Goal: Register for event/course

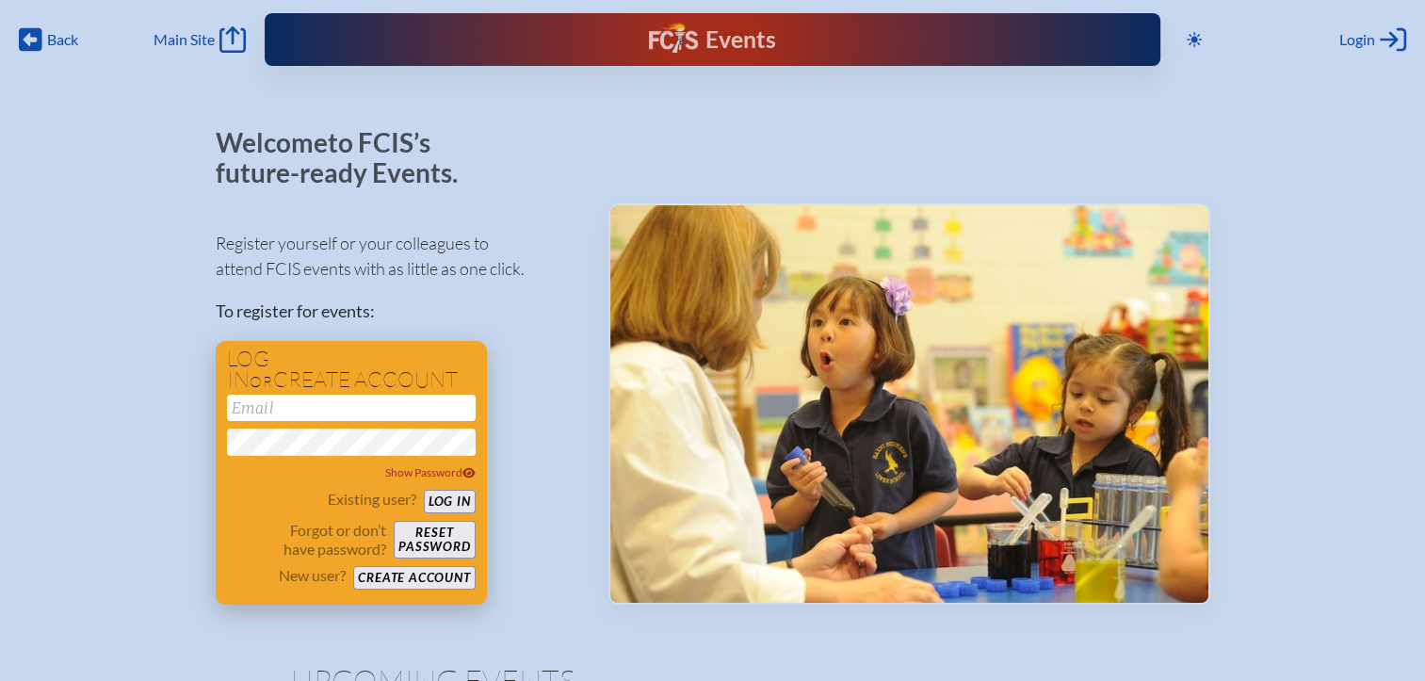
type input "[EMAIL_ADDRESS][DOMAIN_NAME]"
click at [431, 503] on button "Log in" at bounding box center [450, 502] width 52 height 24
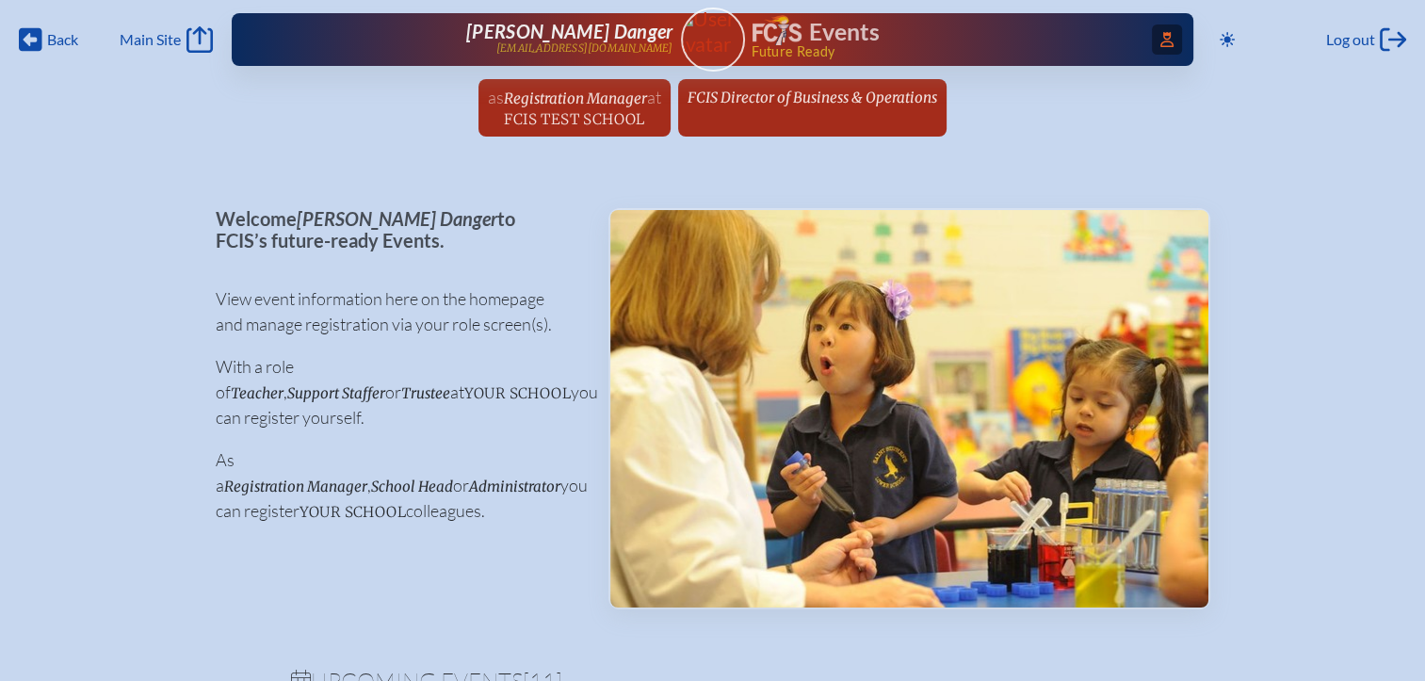
click at [1167, 40] on span "Access Users..." at bounding box center [1167, 39] width 30 height 30
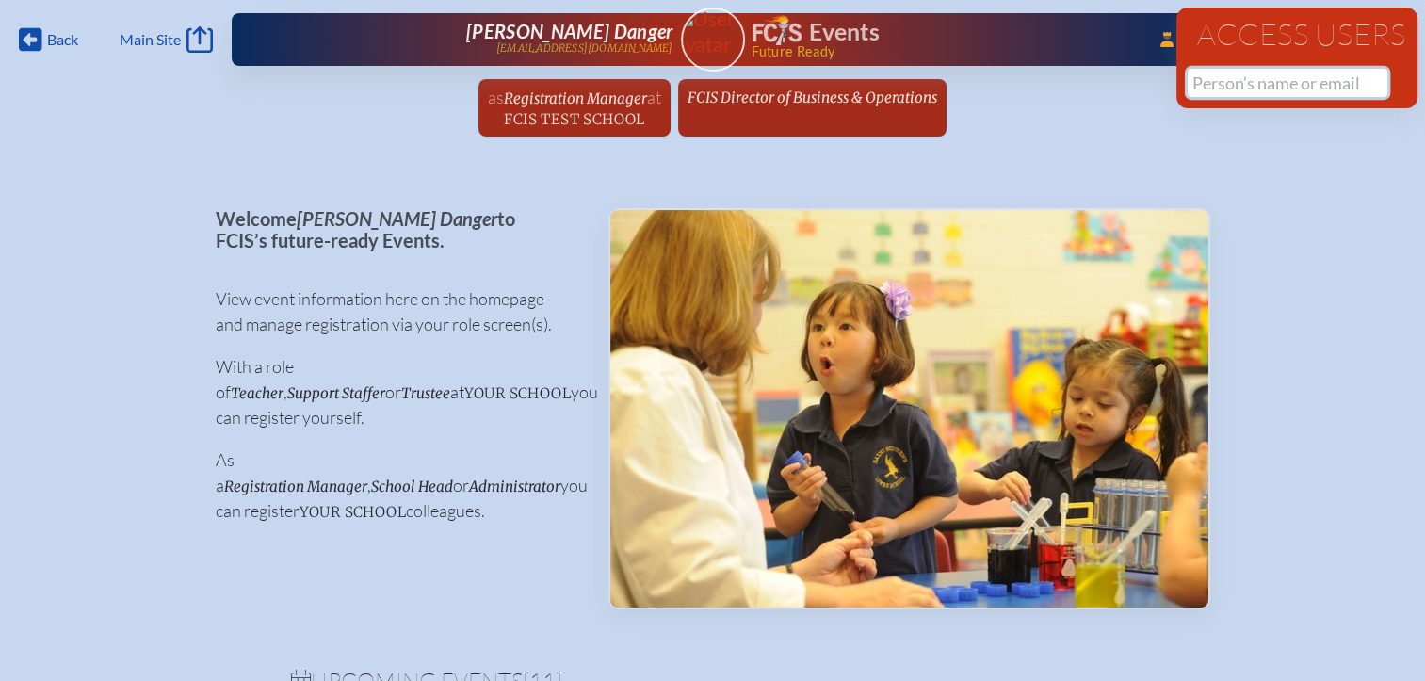
click at [1203, 79] on input "text" at bounding box center [1288, 83] width 200 height 28
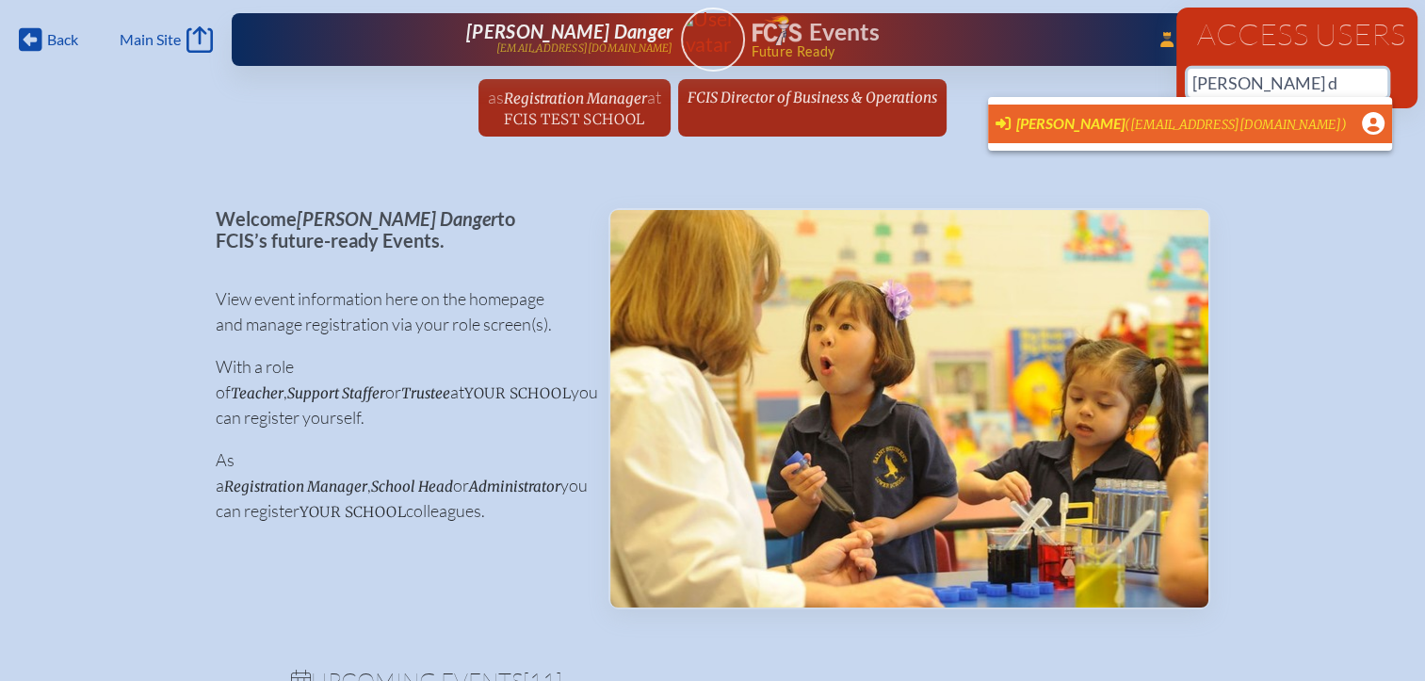
scroll to position [0, 14]
click at [1145, 122] on span "(principal@capstoneocala.com)" at bounding box center [1236, 125] width 222 height 16
type input "[EMAIL_ADDRESS][DOMAIN_NAME]"
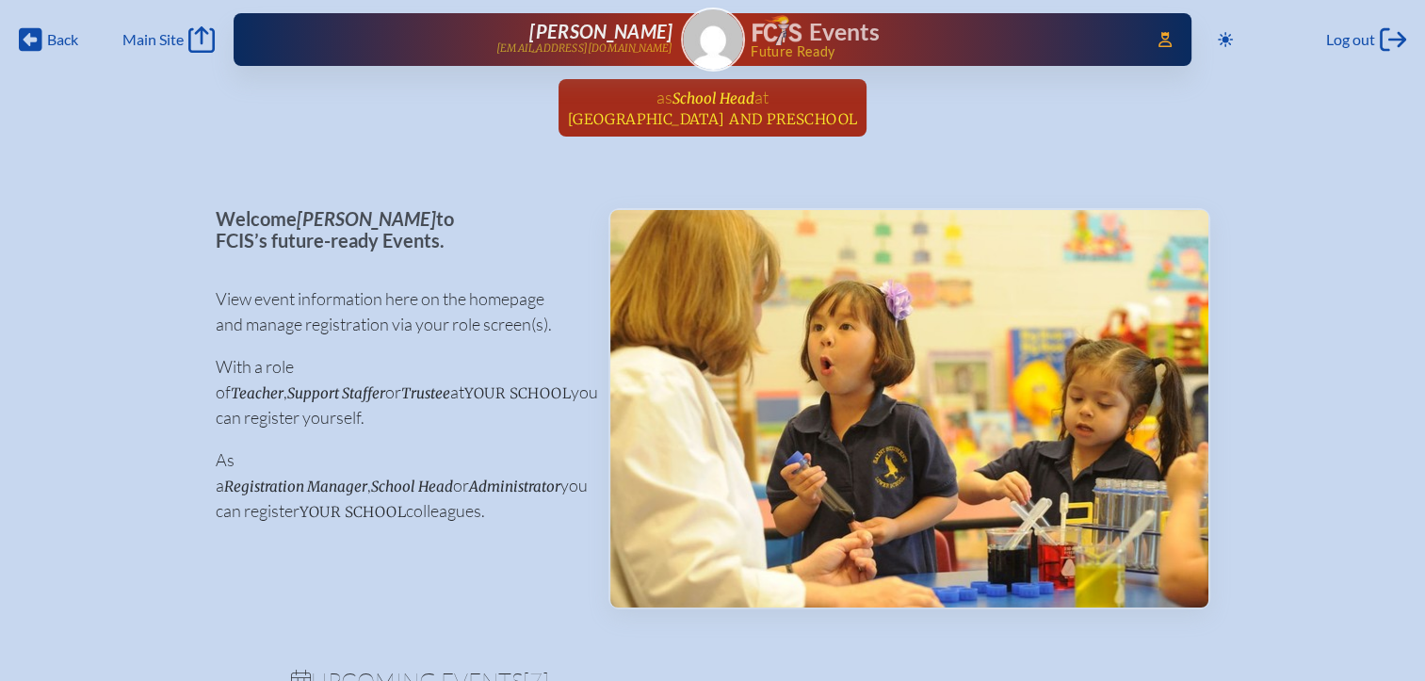
click at [702, 99] on span "School Head" at bounding box center [714, 98] width 82 height 18
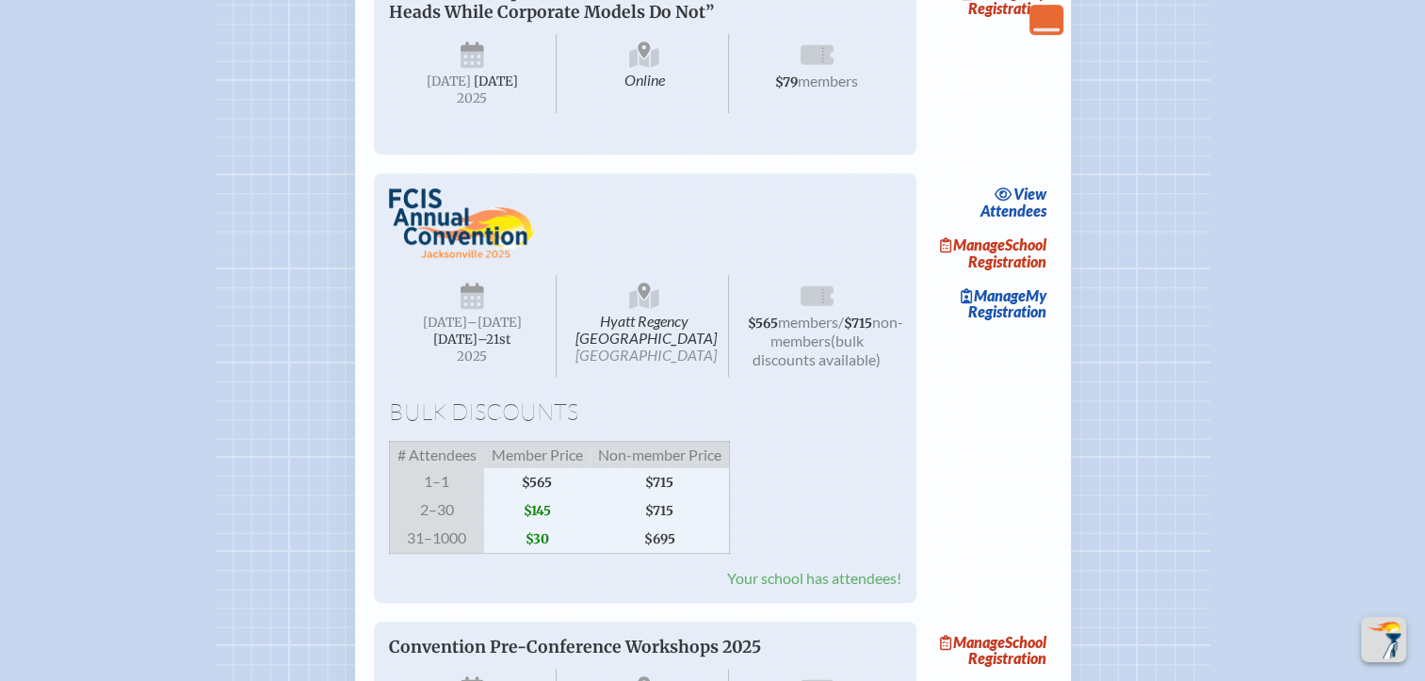
scroll to position [942, 0]
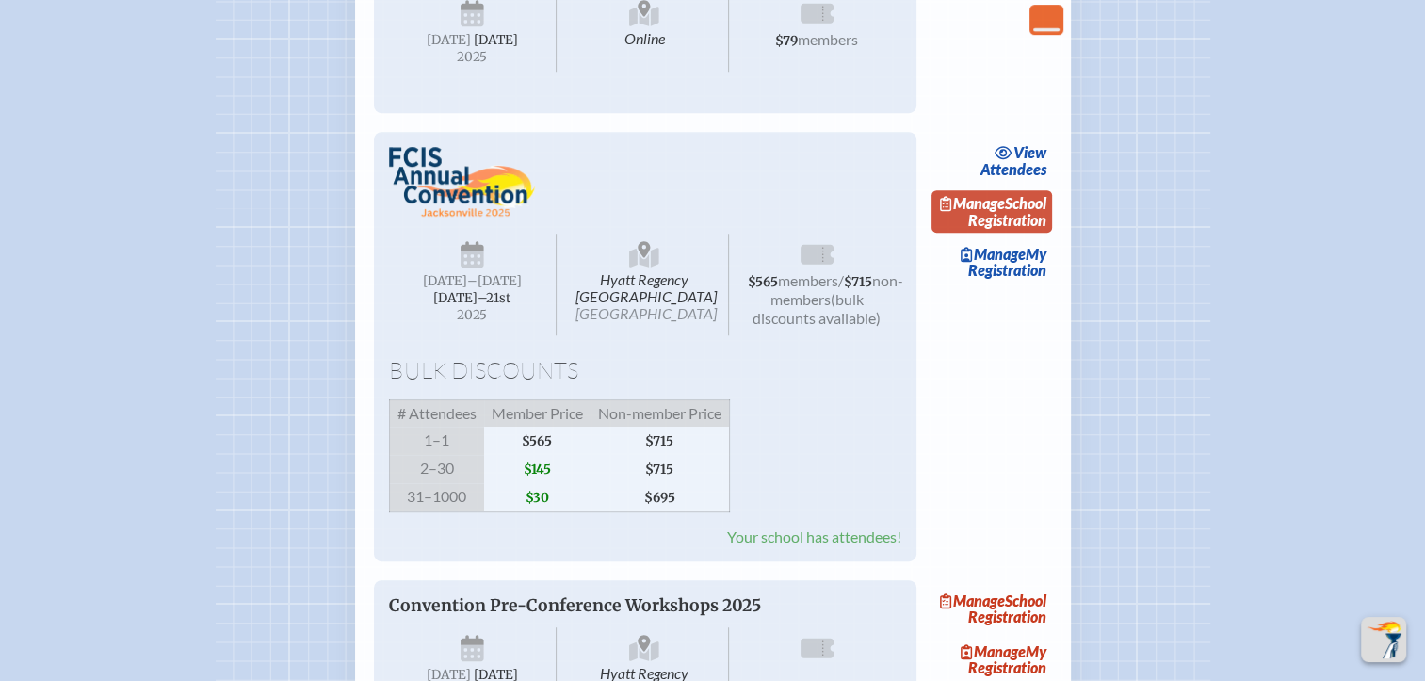
click at [1025, 234] on link "Manage School Registration" at bounding box center [992, 211] width 121 height 43
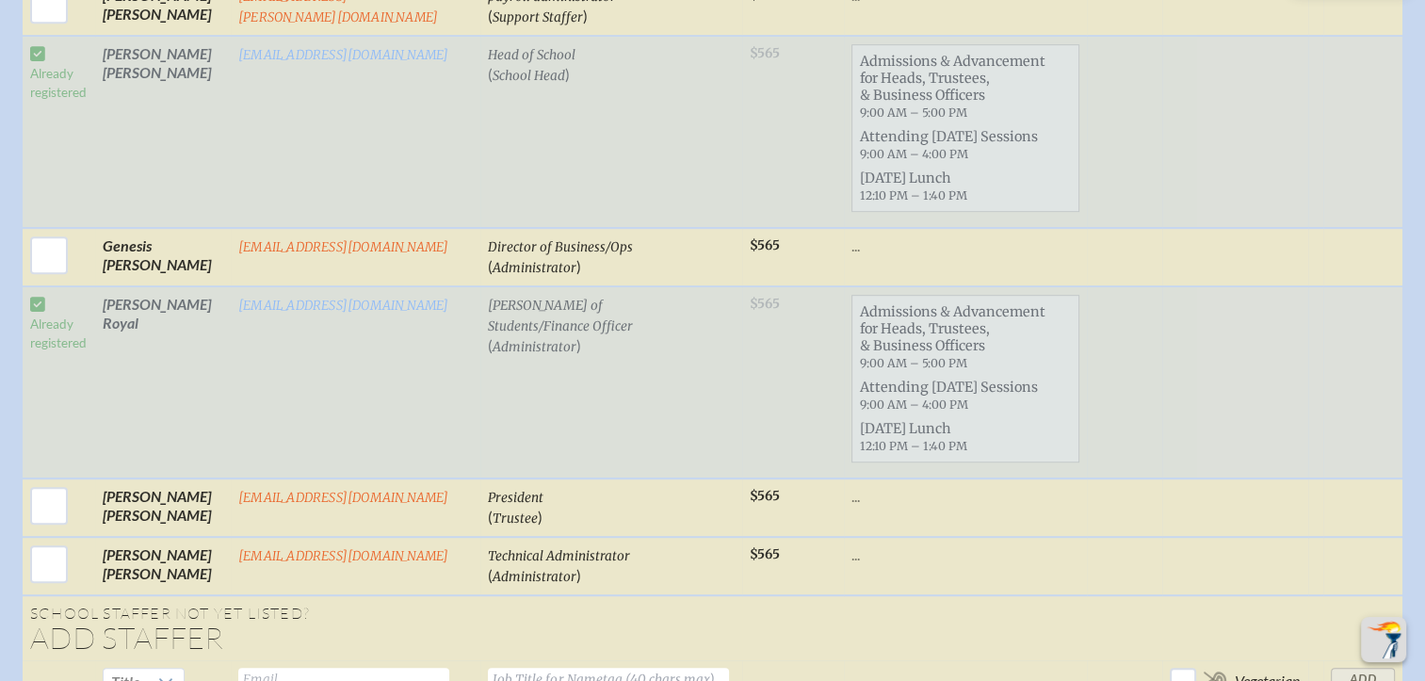
scroll to position [867, 0]
